Goal: Task Accomplishment & Management: Check status

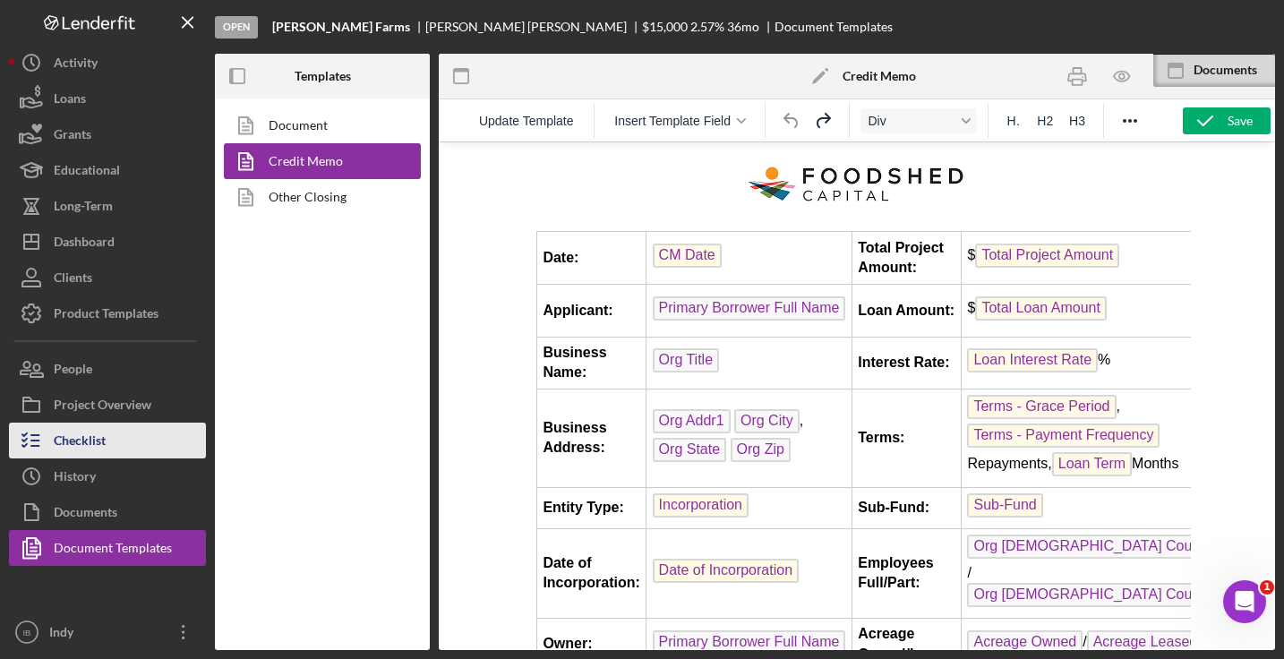
click at [130, 429] on button "Checklist" at bounding box center [107, 441] width 197 height 36
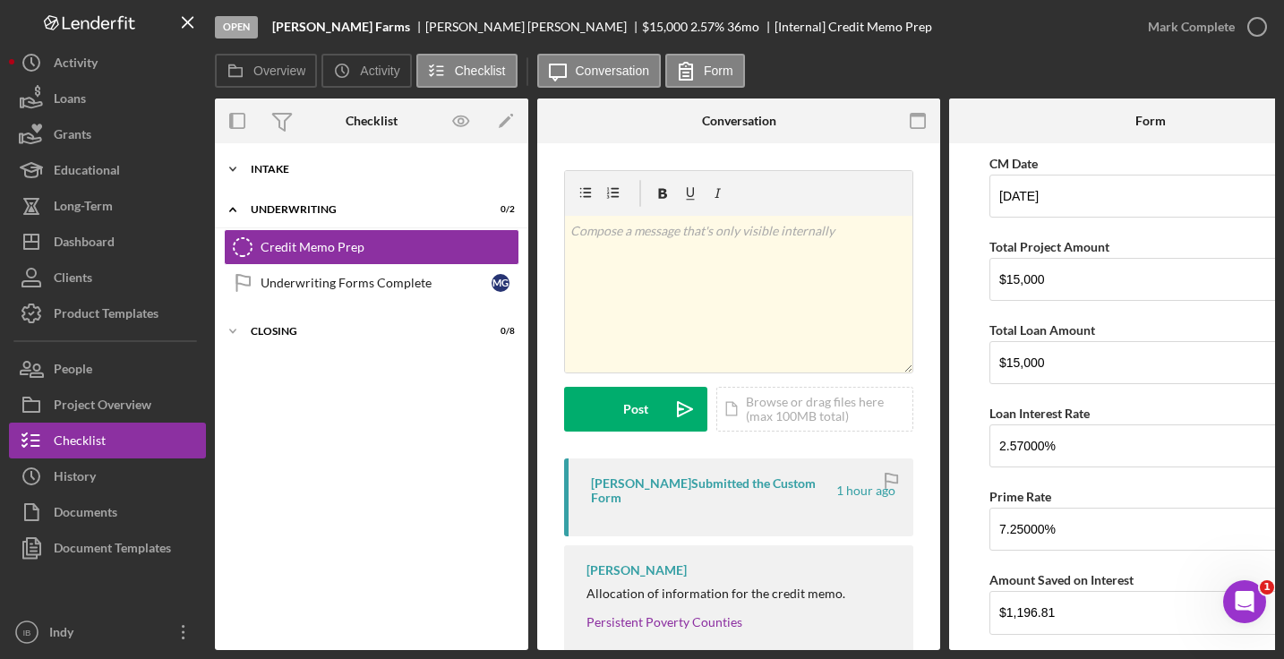
click at [328, 169] on div "Intake" at bounding box center [378, 169] width 255 height 11
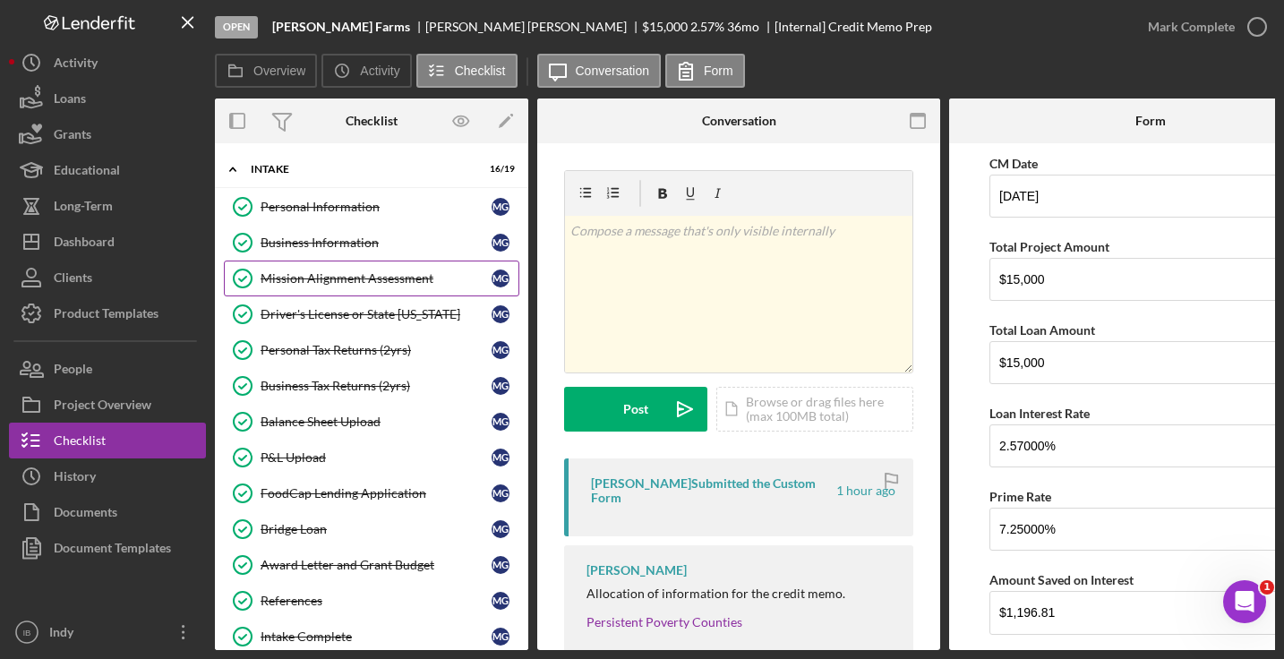
click at [323, 272] on div "Mission Alignment Assessment" at bounding box center [376, 278] width 231 height 14
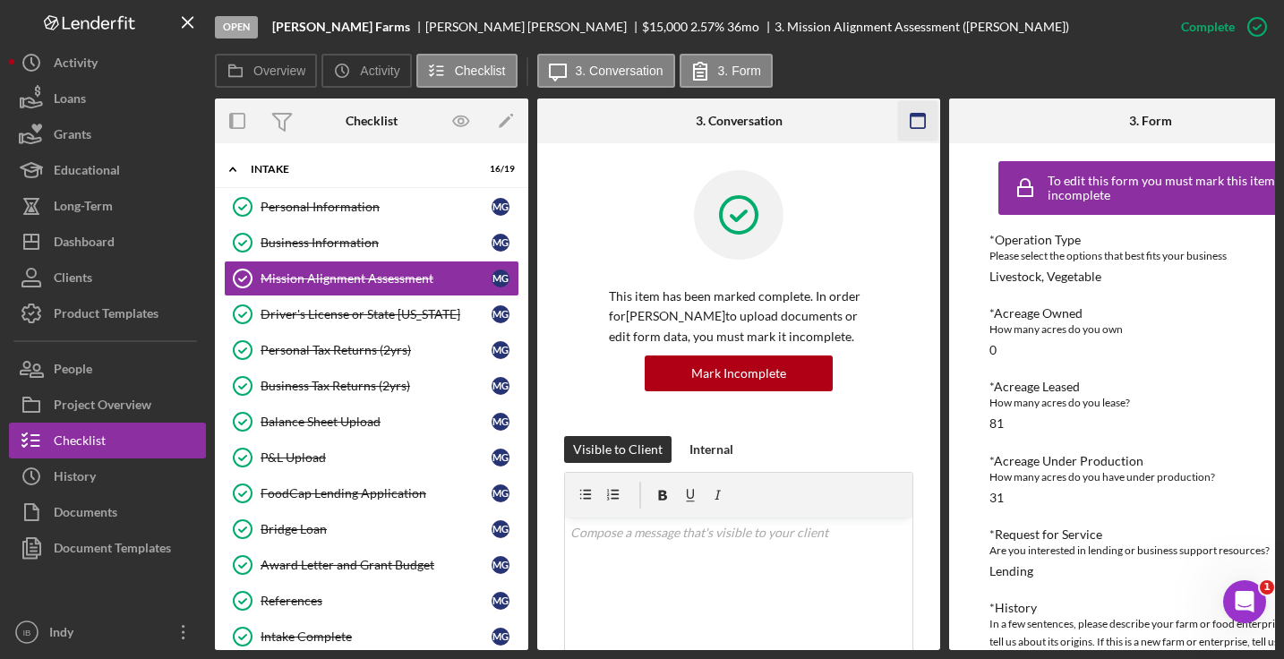
click at [918, 119] on icon "button" at bounding box center [918, 121] width 40 height 40
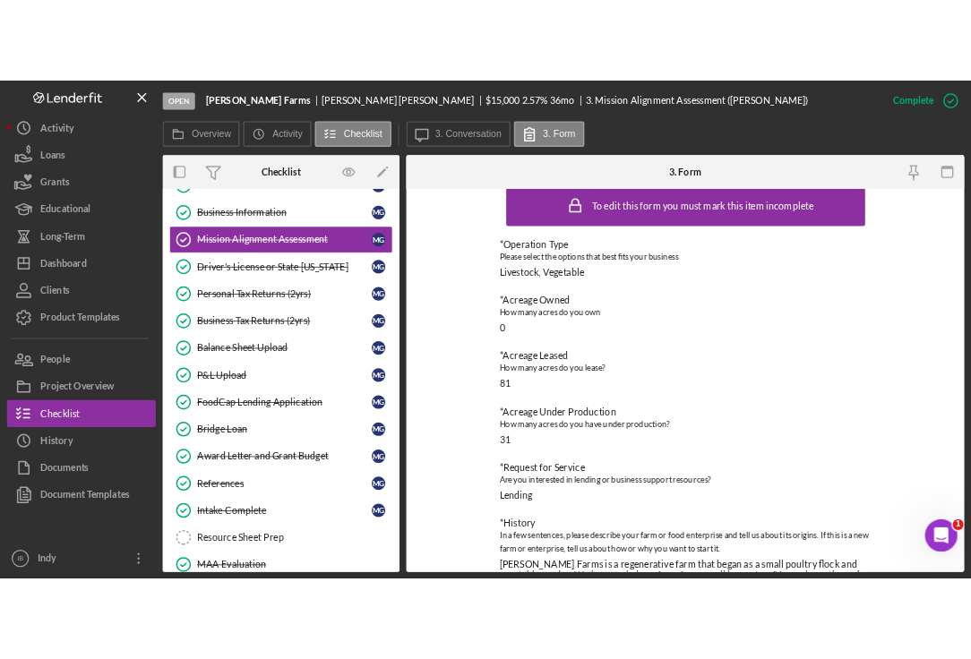
scroll to position [26, 0]
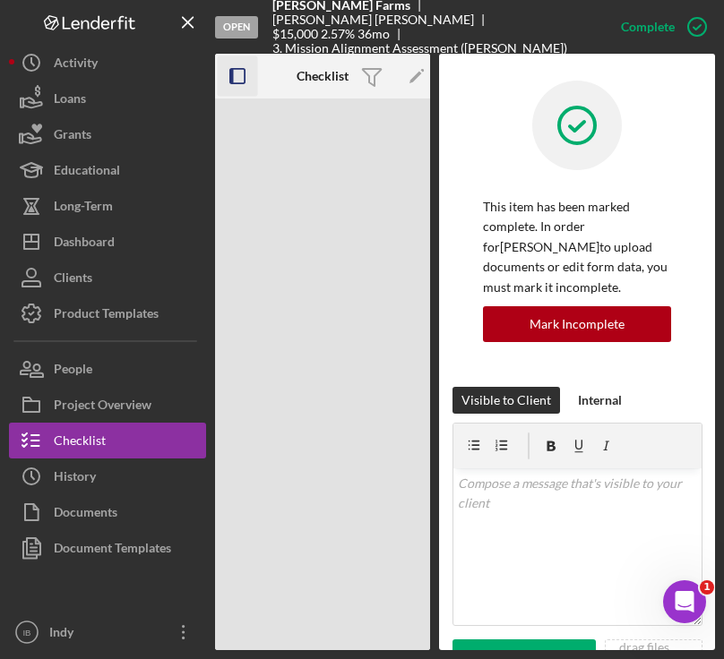
click at [235, 73] on icon "button" at bounding box center [238, 76] width 40 height 40
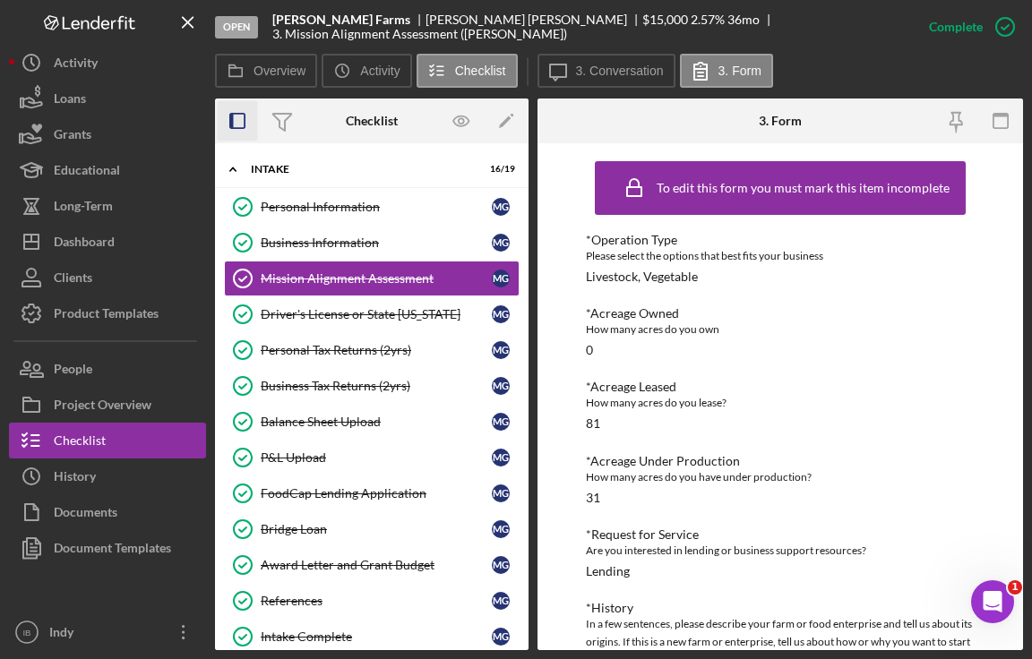
click at [234, 116] on icon "button" at bounding box center [238, 121] width 40 height 40
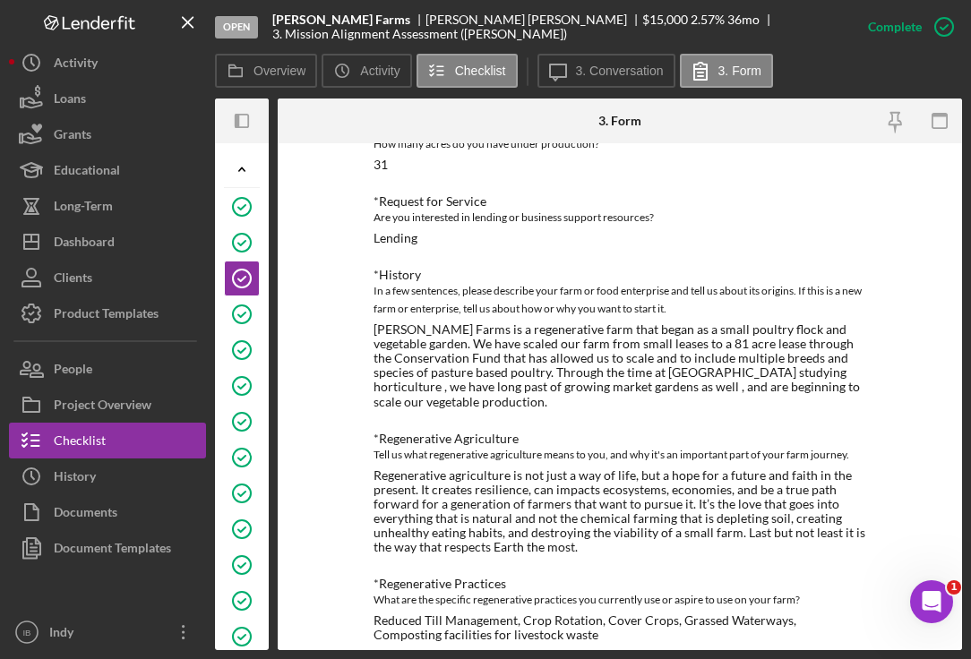
scroll to position [0, 0]
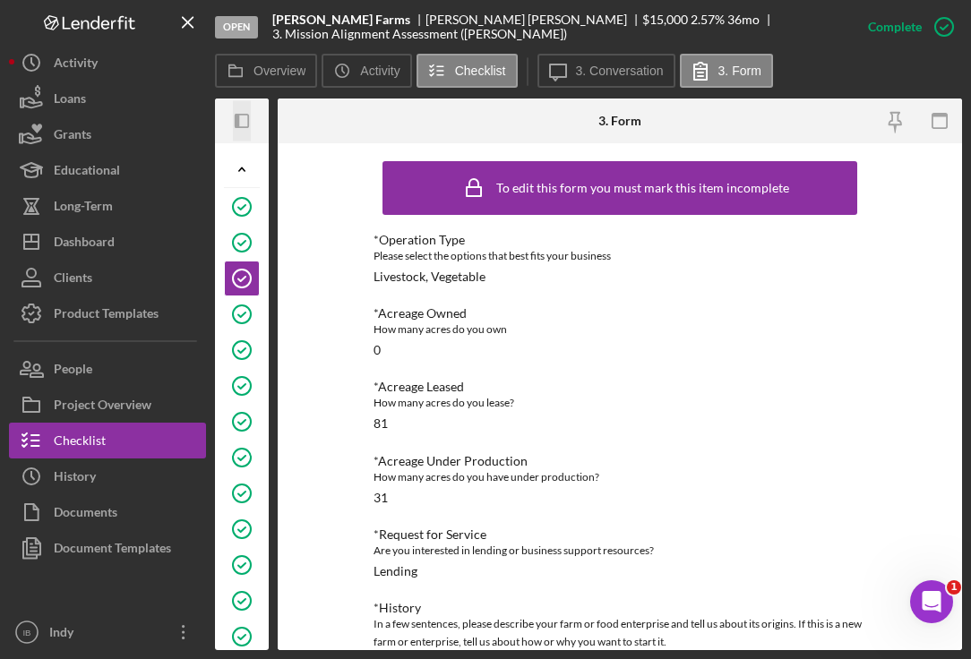
click at [233, 118] on icon "Icon/Panel Side Expand" at bounding box center [242, 121] width 40 height 40
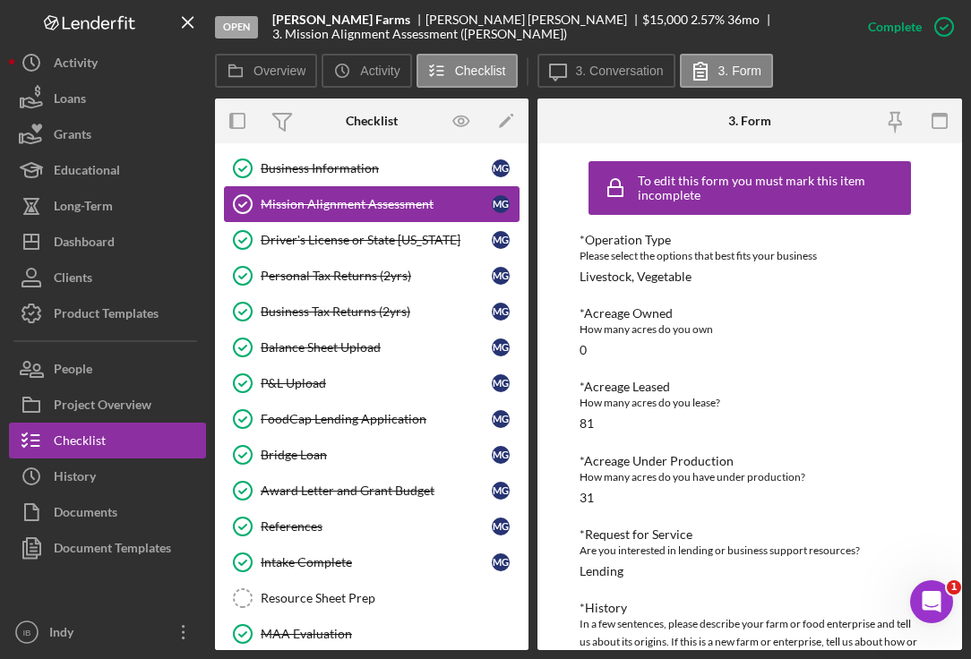
scroll to position [90, 0]
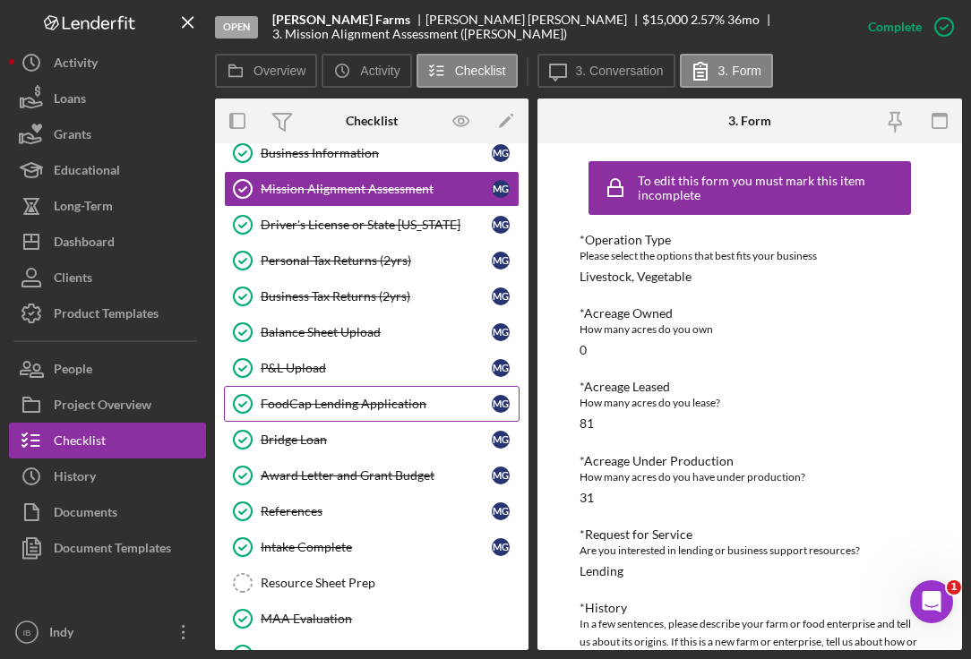
click at [366, 404] on div "FoodCap Lending Application" at bounding box center [376, 404] width 231 height 14
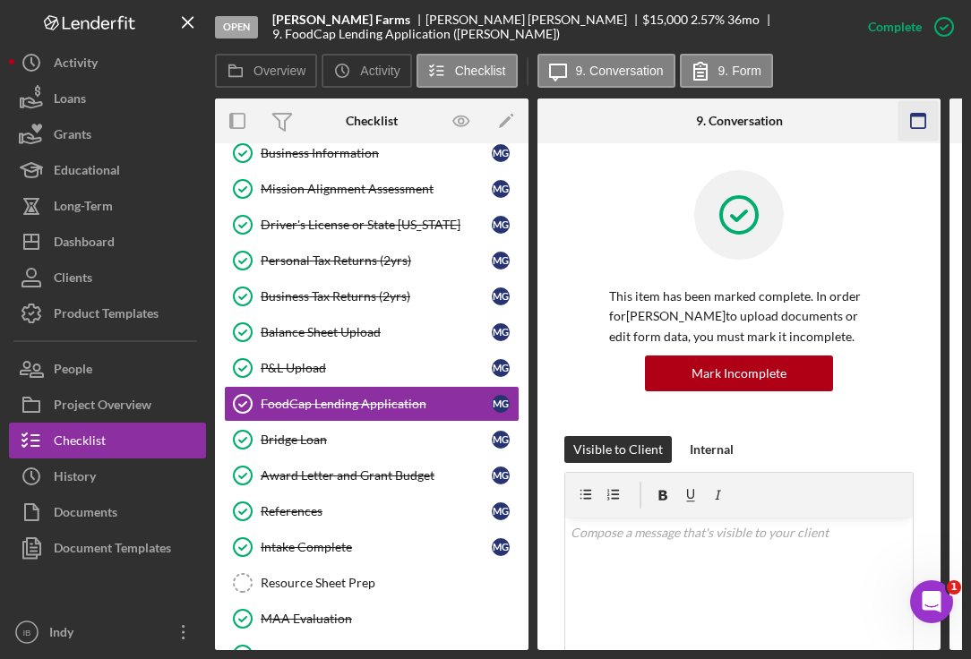
click at [923, 121] on icon "button" at bounding box center [918, 121] width 40 height 40
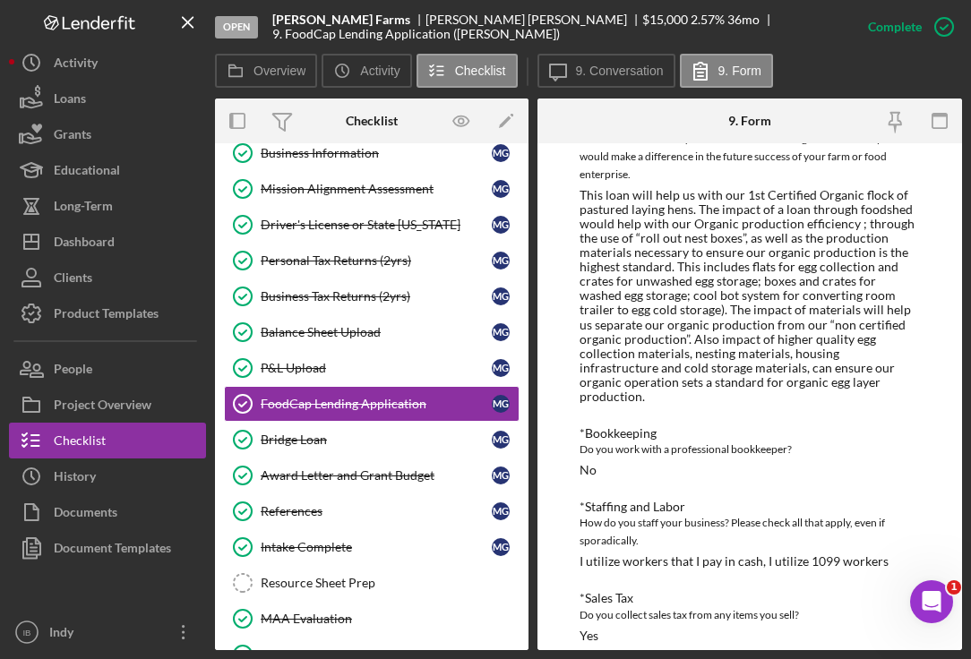
scroll to position [770, 0]
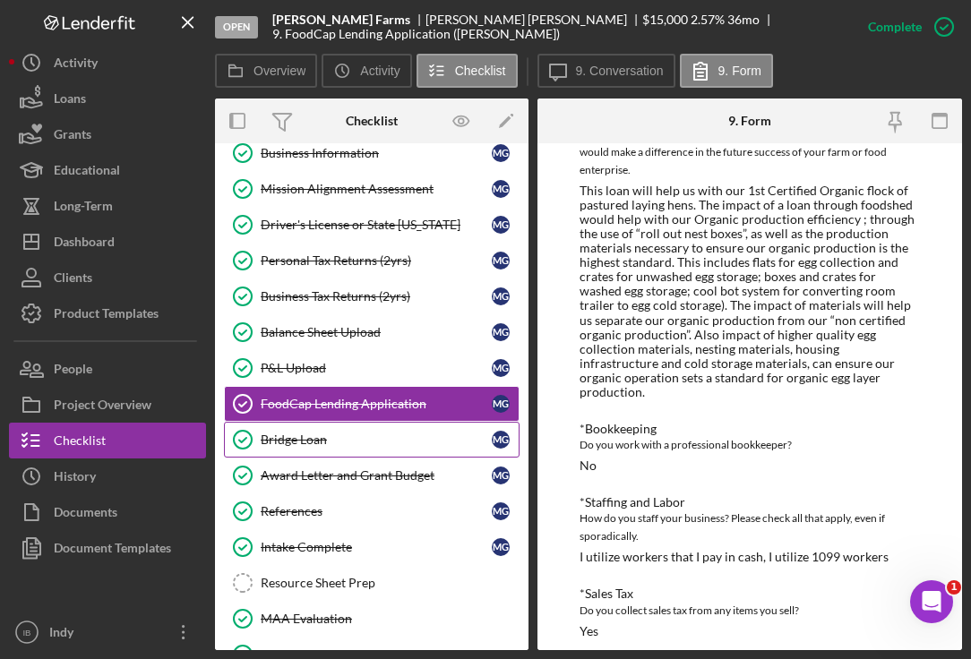
click at [332, 433] on div "Bridge Loan" at bounding box center [376, 440] width 231 height 14
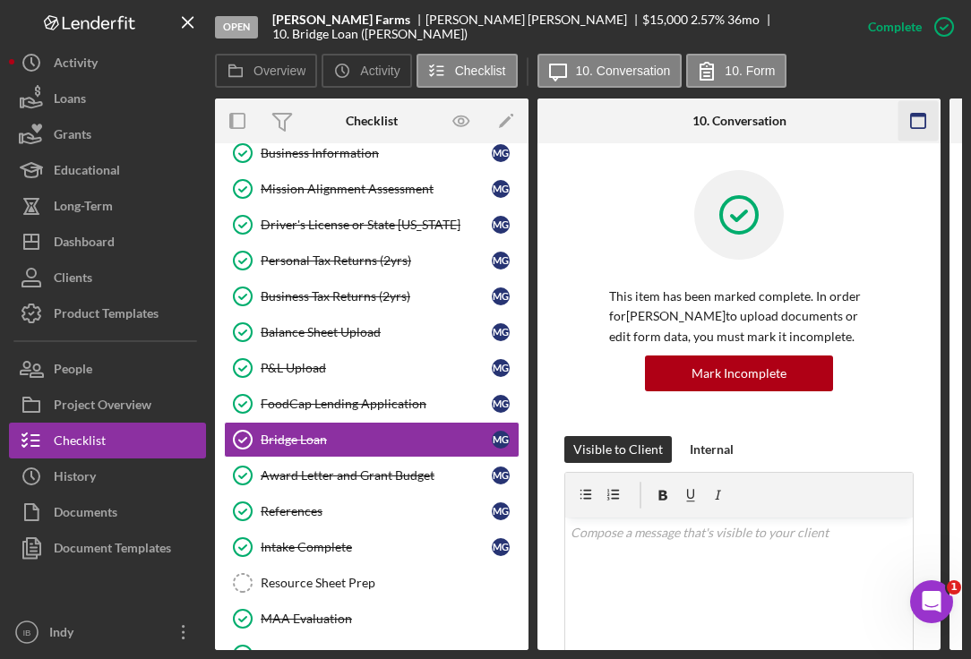
click at [913, 127] on icon "button" at bounding box center [918, 121] width 40 height 40
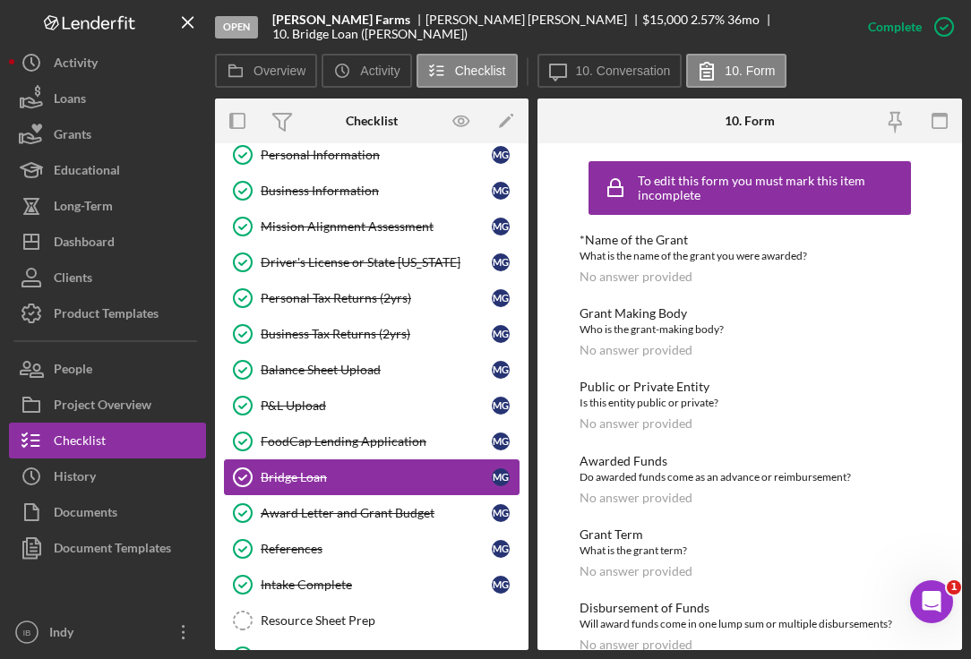
scroll to position [39, 0]
